Goal: Navigation & Orientation: Find specific page/section

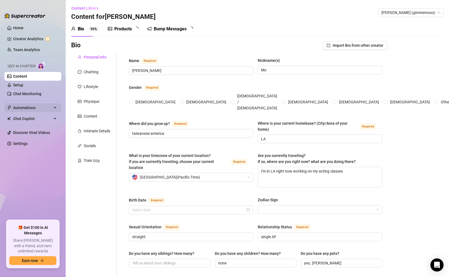
radio input "true"
type input "[DATE]"
click at [43, 39] on link "Creator Analytics" at bounding box center [35, 38] width 44 height 9
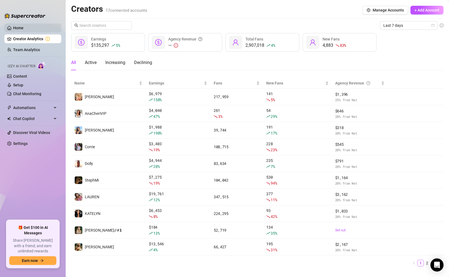
click at [24, 26] on link "Home" at bounding box center [18, 28] width 10 height 4
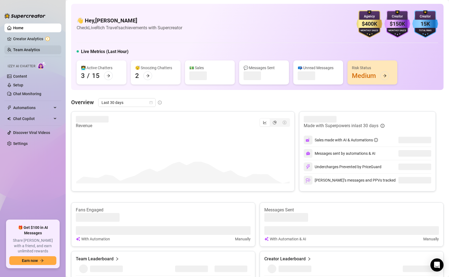
click at [37, 52] on link "Team Analytics" at bounding box center [26, 50] width 27 height 4
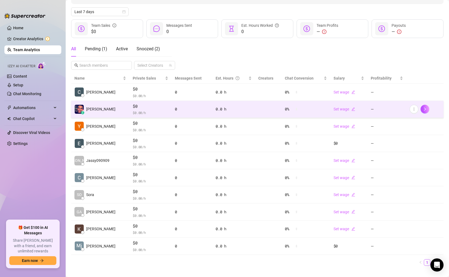
scroll to position [67, 0]
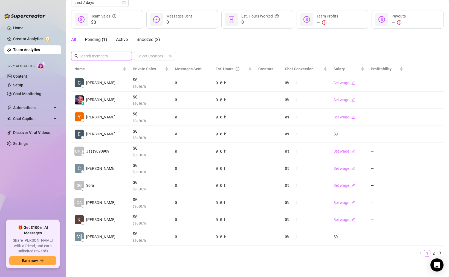
click at [112, 57] on input "text" at bounding box center [101, 56] width 45 height 6
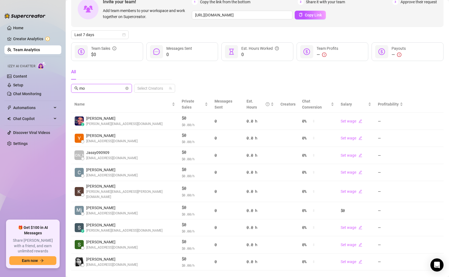
scroll to position [0, 0]
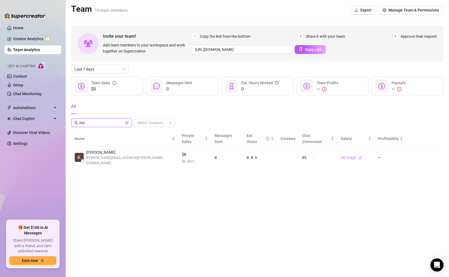
type input "m"
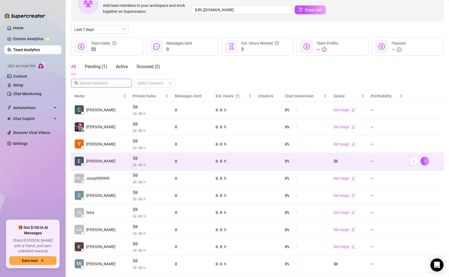
scroll to position [67, 0]
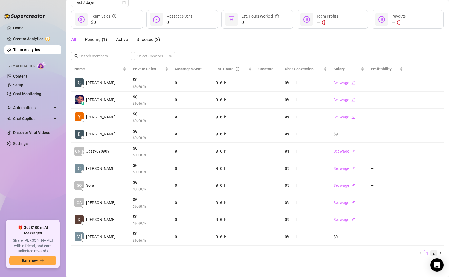
click at [435, 254] on link "2" at bounding box center [434, 253] width 6 height 6
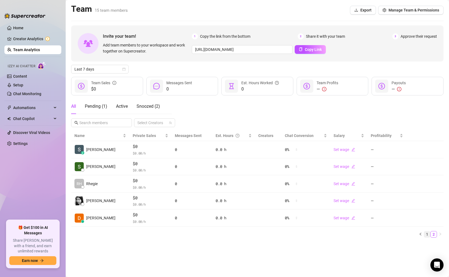
click at [430, 235] on link "1" at bounding box center [427, 235] width 6 height 6
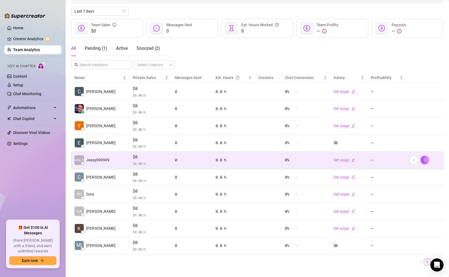
scroll to position [63, 0]
